Goal: Find specific page/section: Find specific page/section

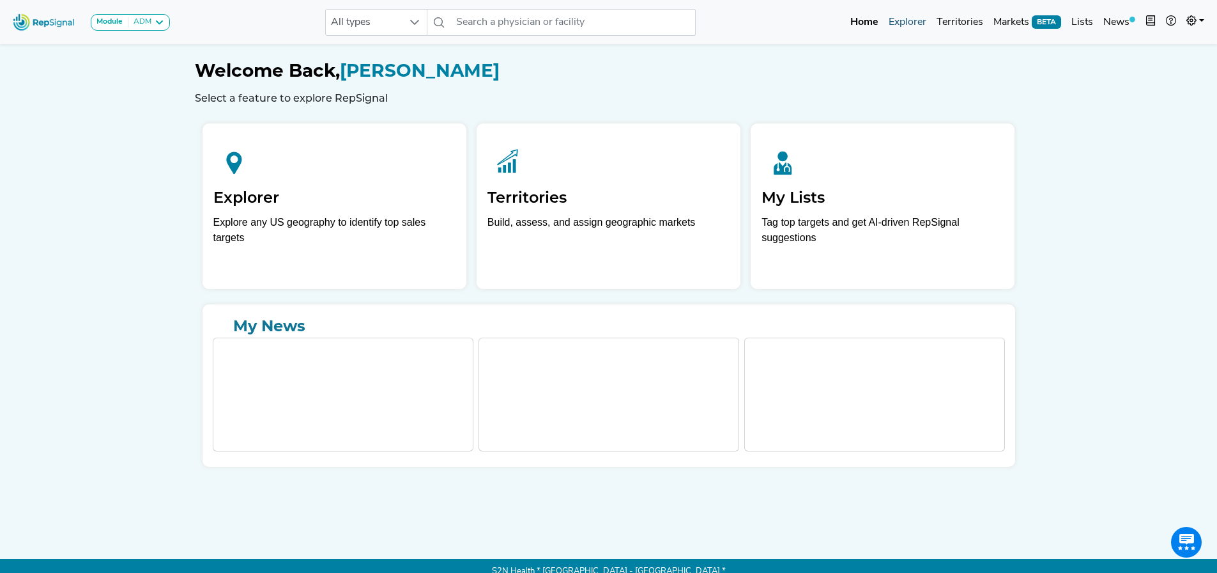
click at [914, 24] on link "Explorer" at bounding box center [908, 23] width 48 height 26
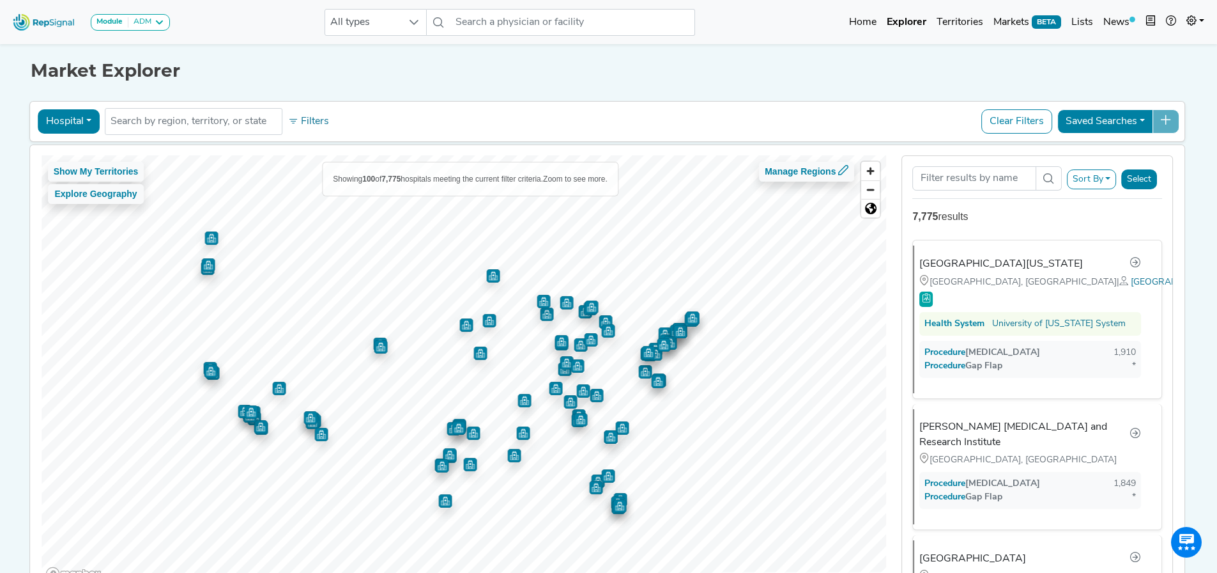
click at [1092, 189] on button "Sort By" at bounding box center [1092, 179] width 50 height 20
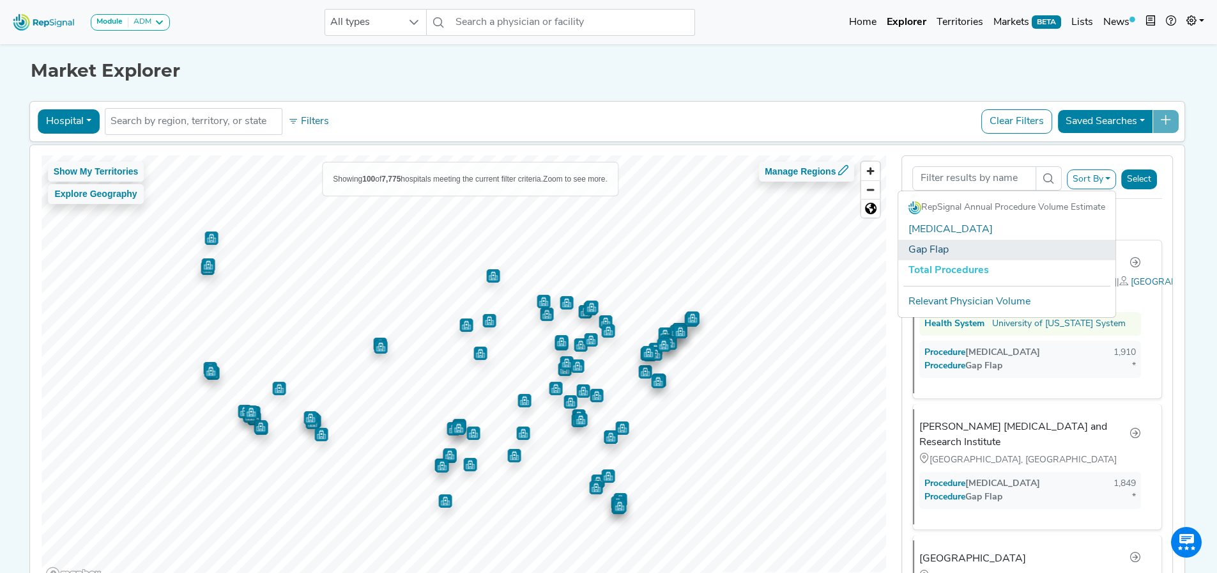
click at [1024, 254] on link "Gap Flap" at bounding box center [1006, 250] width 217 height 20
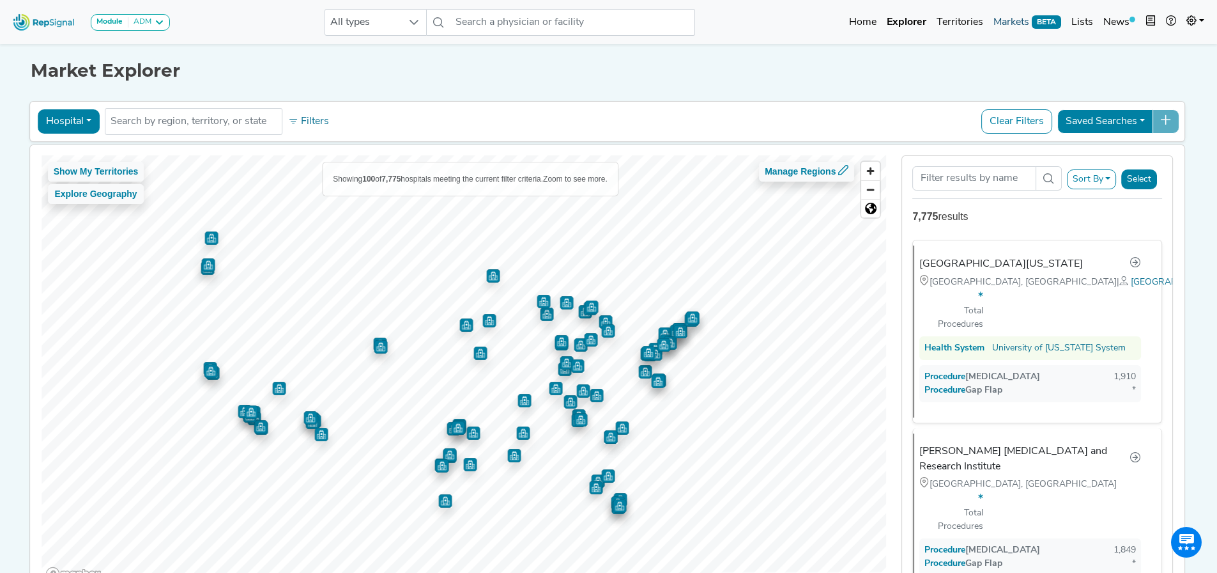
click at [1017, 24] on link "Markets BETA" at bounding box center [1028, 23] width 78 height 26
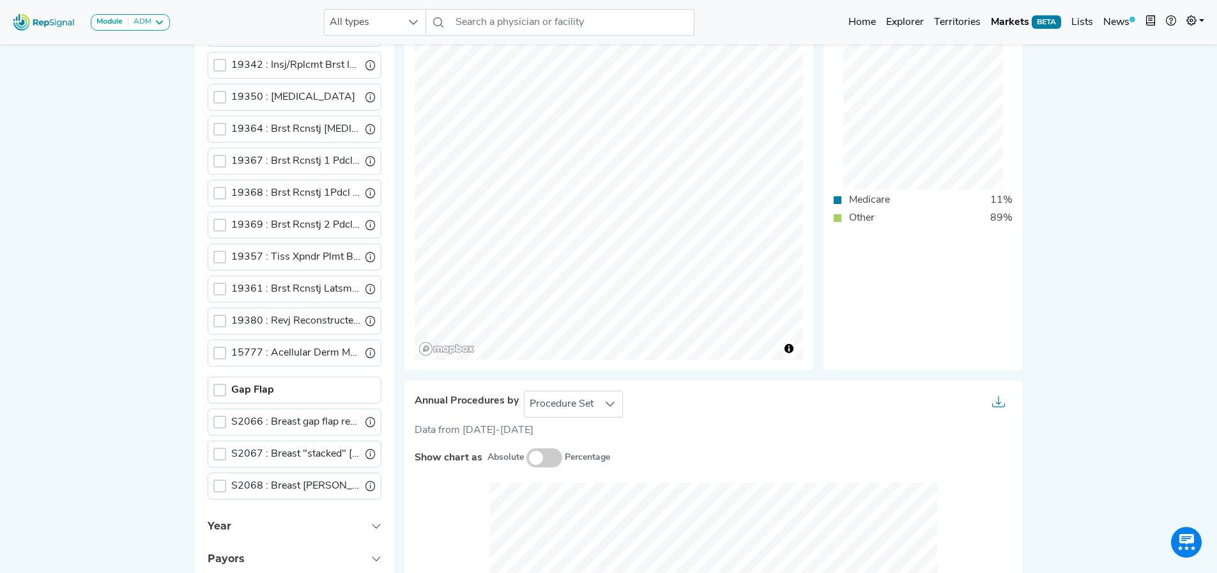
scroll to position [319, 0]
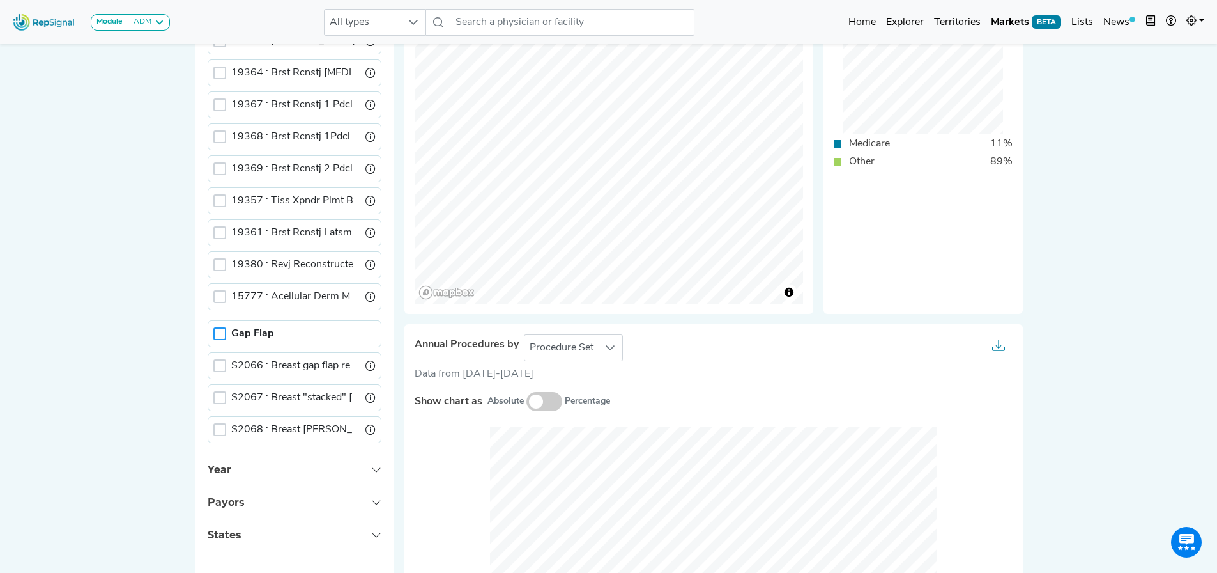
click at [216, 337] on div at bounding box center [219, 333] width 13 height 13
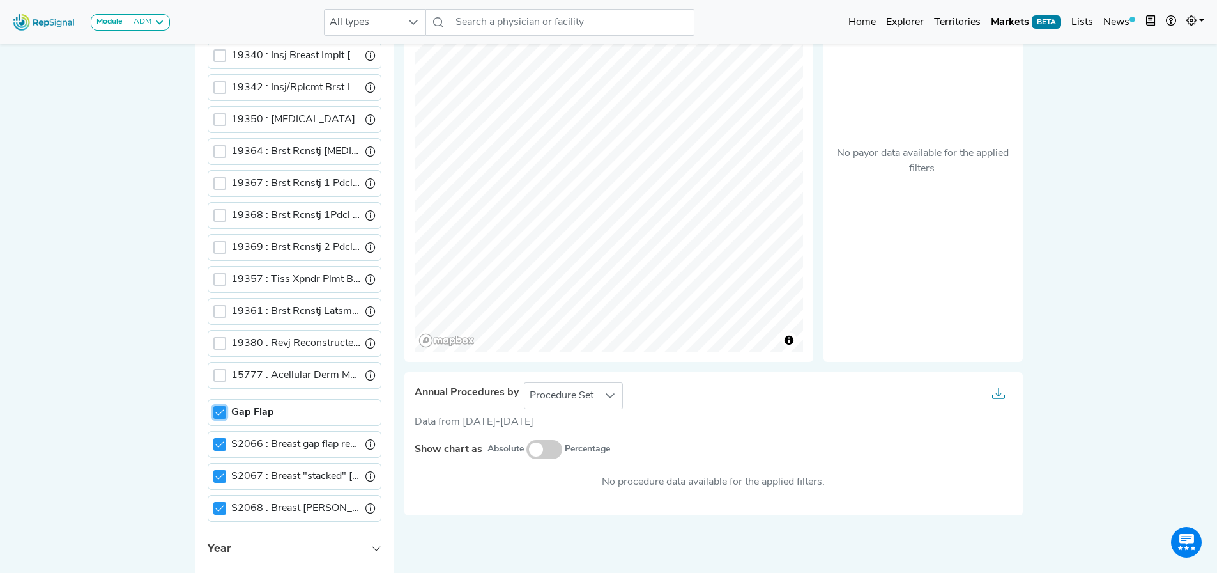
scroll to position [128, 0]
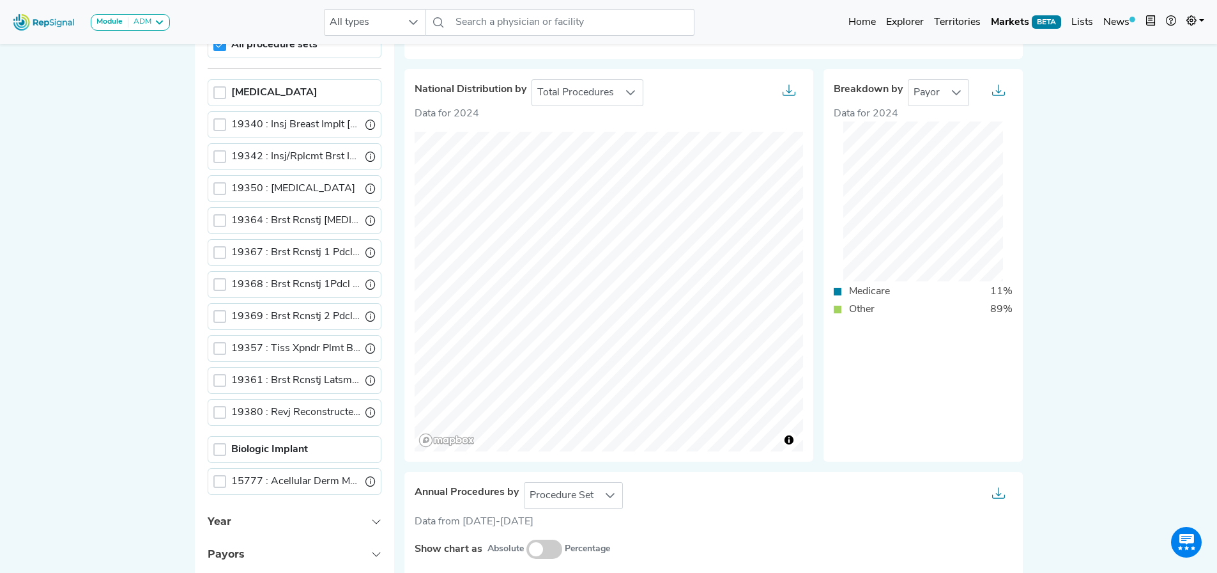
scroll to position [128, 0]
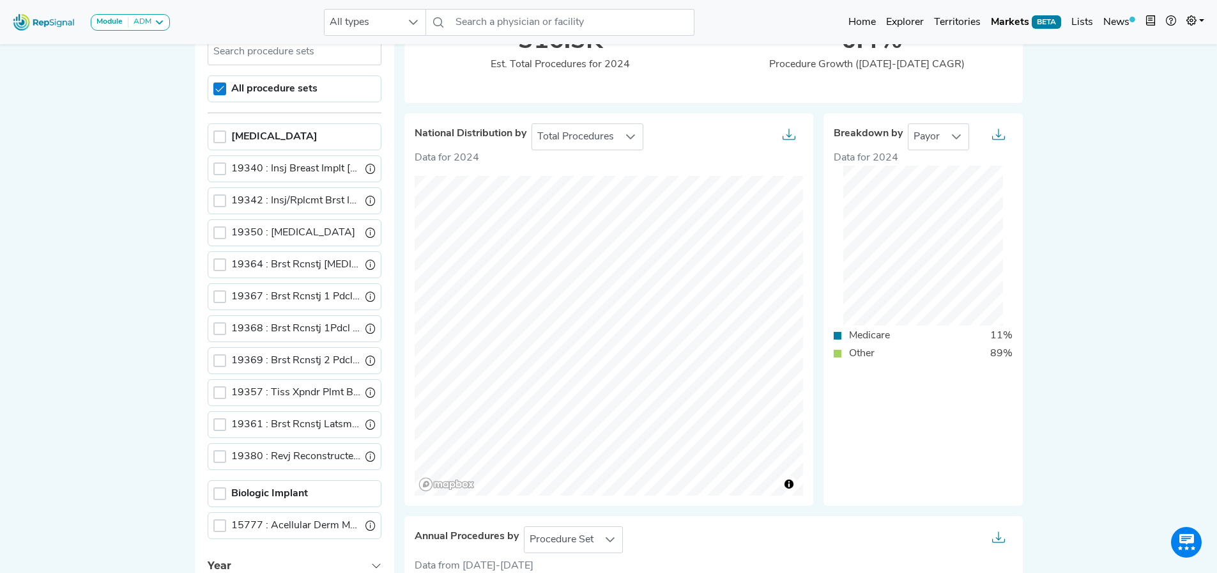
click at [220, 88] on icon at bounding box center [219, 88] width 9 height 9
click at [219, 489] on div at bounding box center [219, 493] width 13 height 13
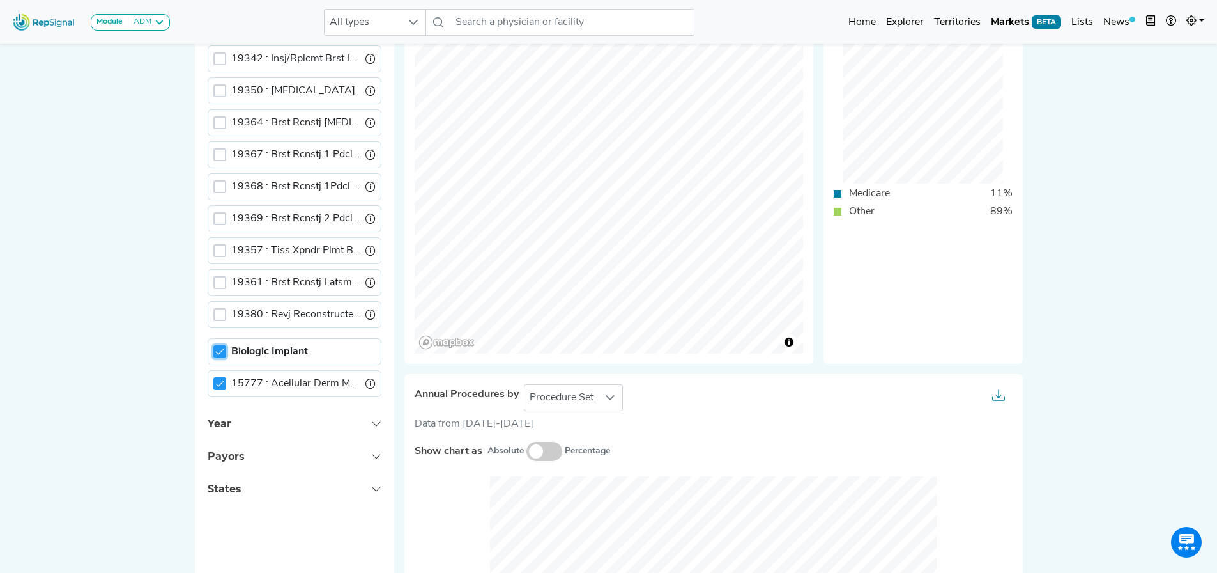
scroll to position [256, 0]
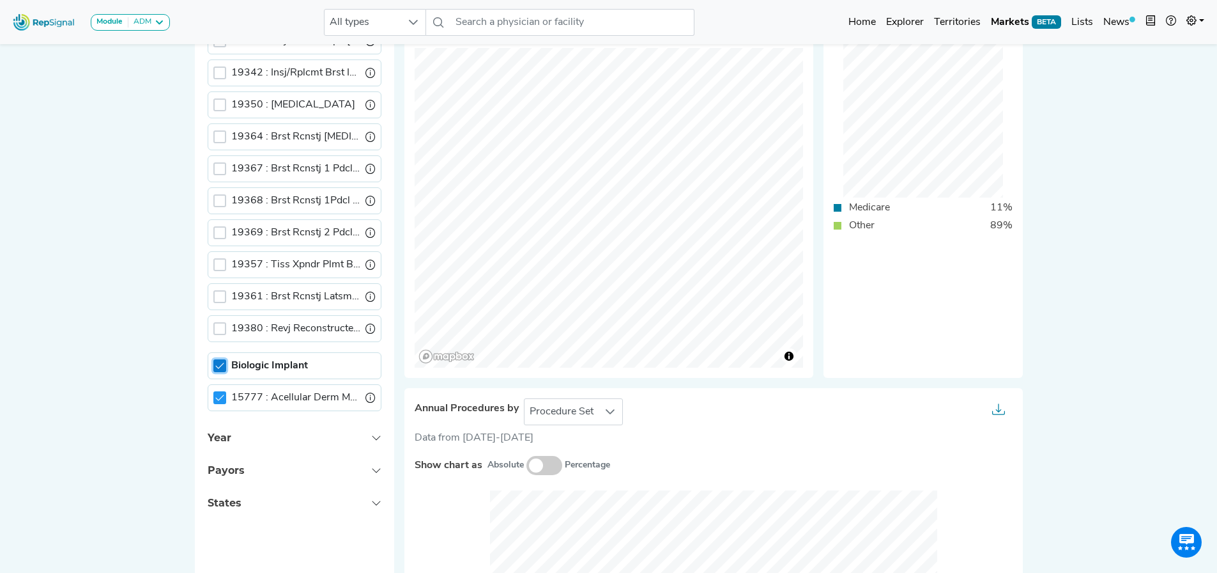
click at [220, 367] on icon at bounding box center [219, 365] width 8 height 6
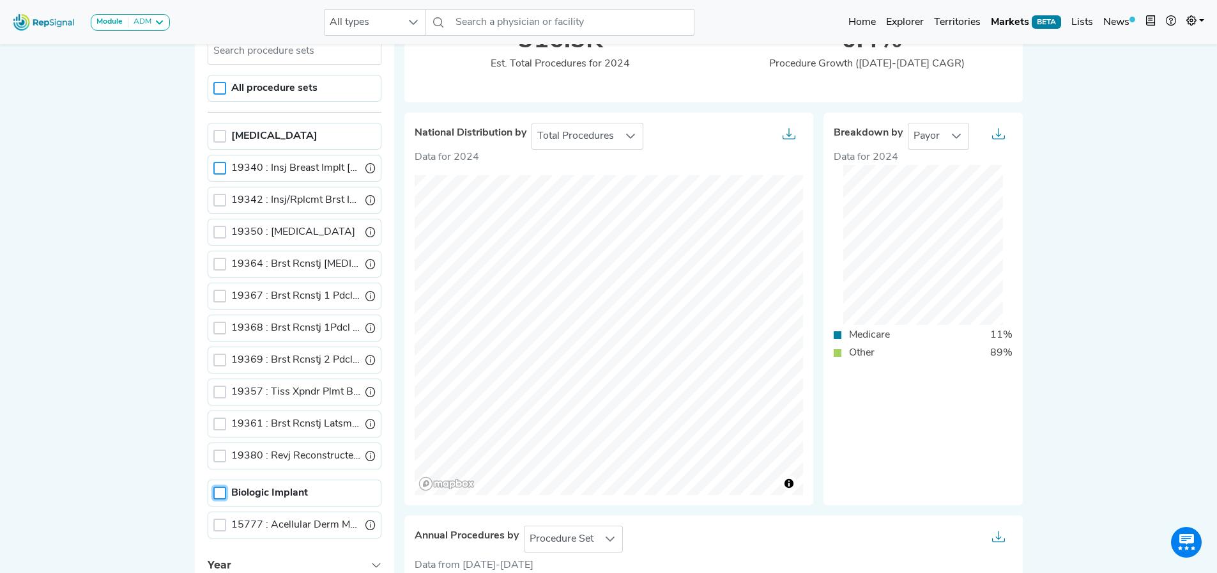
scroll to position [128, 0]
click at [224, 136] on div at bounding box center [219, 136] width 13 height 13
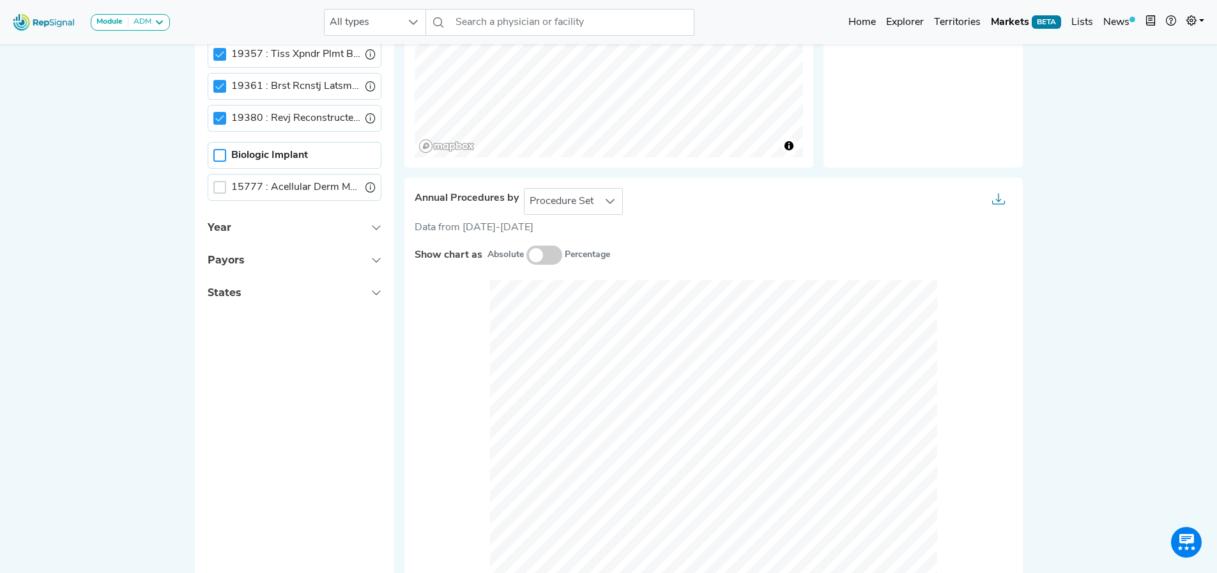
scroll to position [465, 0]
click at [221, 151] on div at bounding box center [219, 156] width 13 height 13
